Goal: Information Seeking & Learning: Learn about a topic

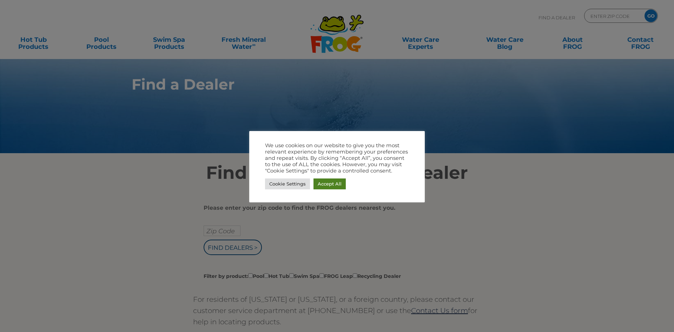
click at [319, 183] on link "Accept All" at bounding box center [330, 183] width 32 height 11
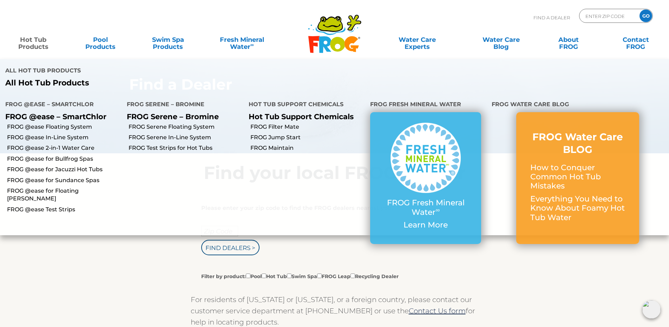
click at [38, 44] on link "Hot Tub Products" at bounding box center [33, 40] width 52 height 14
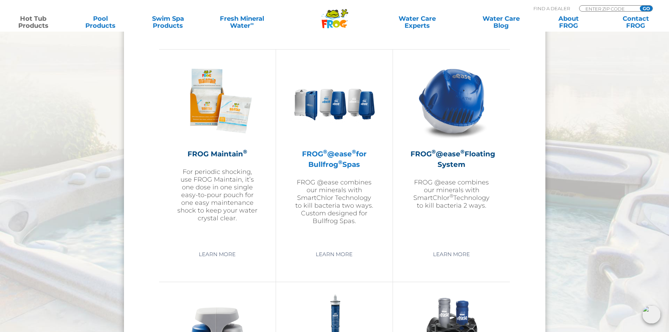
scroll to position [773, 0]
click at [337, 162] on h2 "FROG ® @ease ® for Bullfrog ® Spas" at bounding box center [334, 159] width 81 height 21
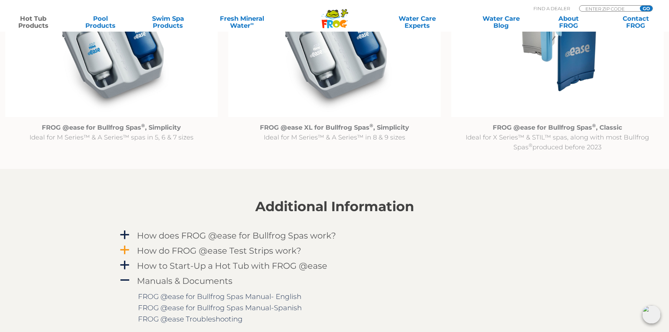
scroll to position [703, 0]
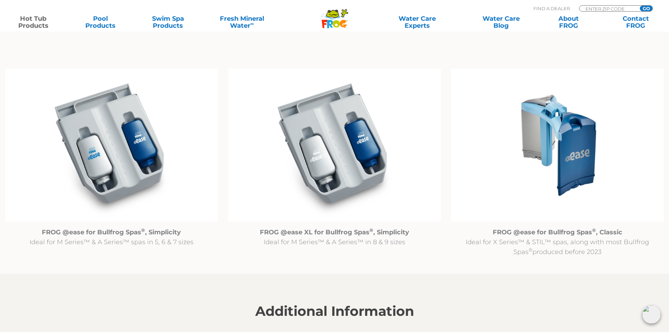
click at [575, 154] on img at bounding box center [557, 146] width 213 height 154
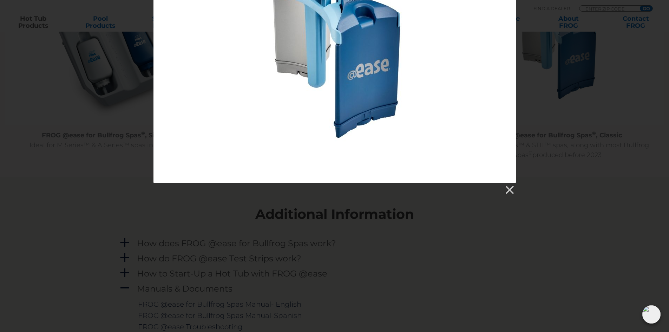
scroll to position [808, 0]
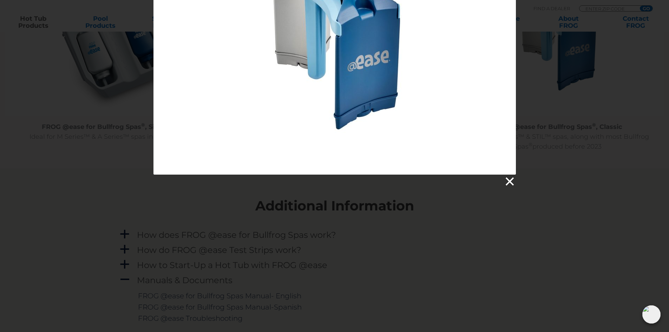
click at [510, 181] on link at bounding box center [509, 181] width 11 height 11
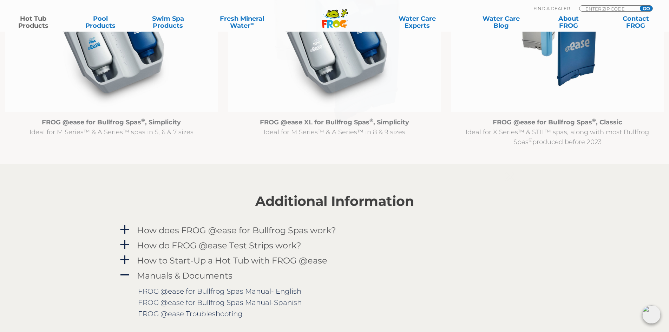
scroll to position [878, 0]
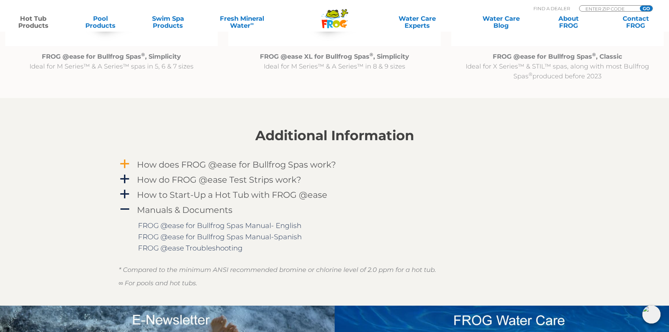
click at [122, 163] on span "a" at bounding box center [124, 164] width 11 height 11
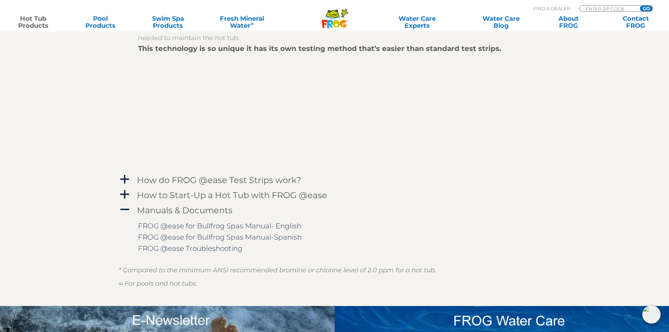
scroll to position [1089, 0]
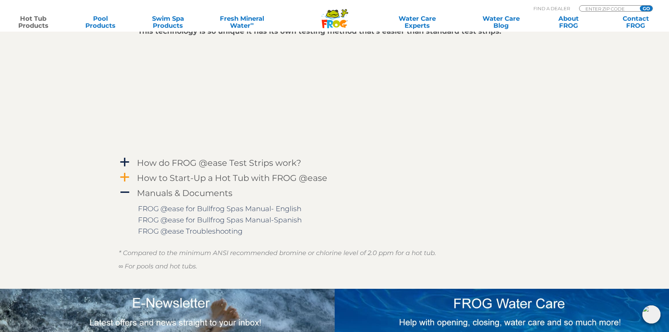
click at [126, 176] on span "a" at bounding box center [124, 177] width 11 height 11
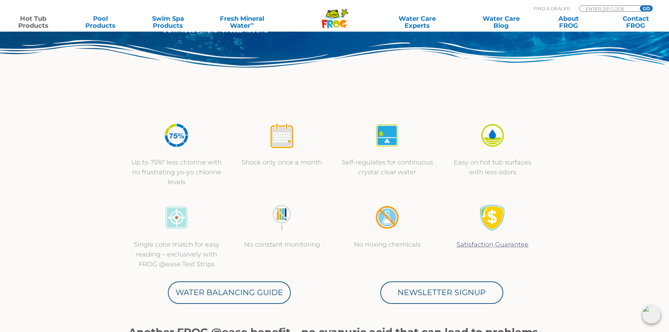
scroll to position [0, 0]
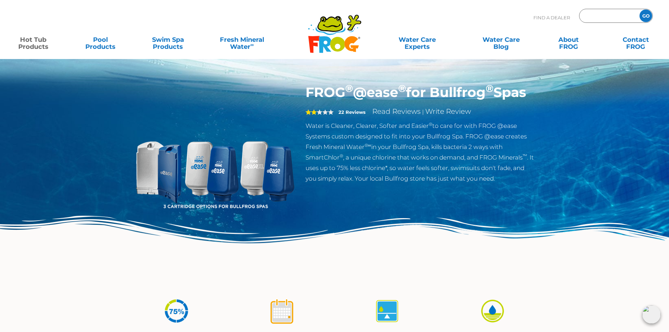
click at [604, 15] on input "Zip Code Form" at bounding box center [608, 16] width 47 height 10
type input "54935"
click at [640, 9] on input "GO" at bounding box center [646, 15] width 13 height 13
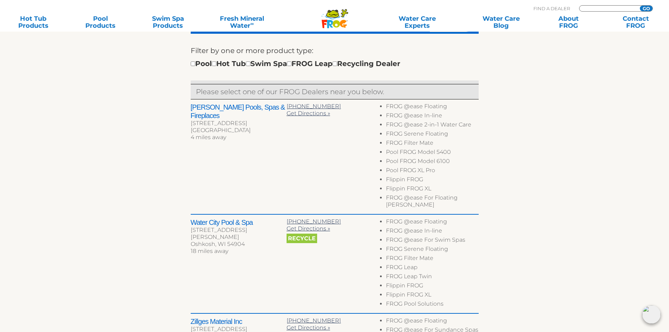
scroll to position [246, 0]
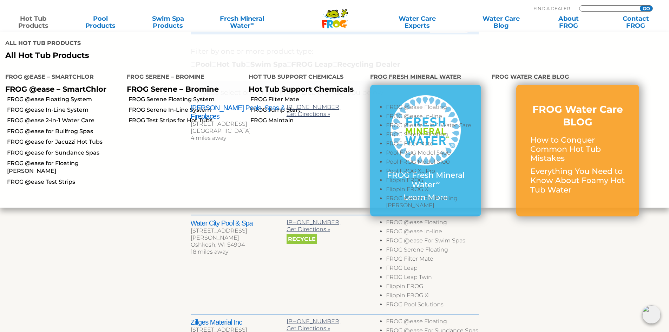
type input "ENTER ZIP CODE"
click at [27, 23] on link "Hot Tub Products" at bounding box center [33, 22] width 52 height 14
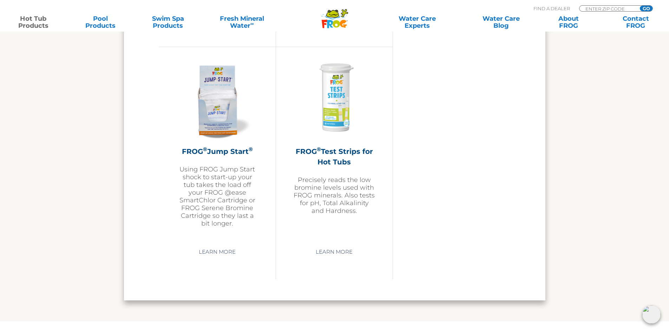
scroll to position [1721, 0]
